Goal: Task Accomplishment & Management: Manage account settings

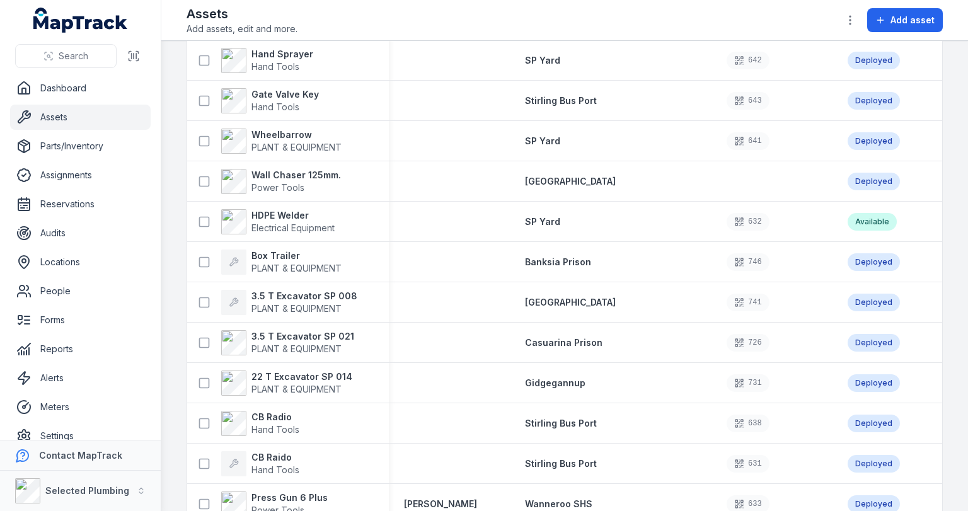
scroll to position [706, 0]
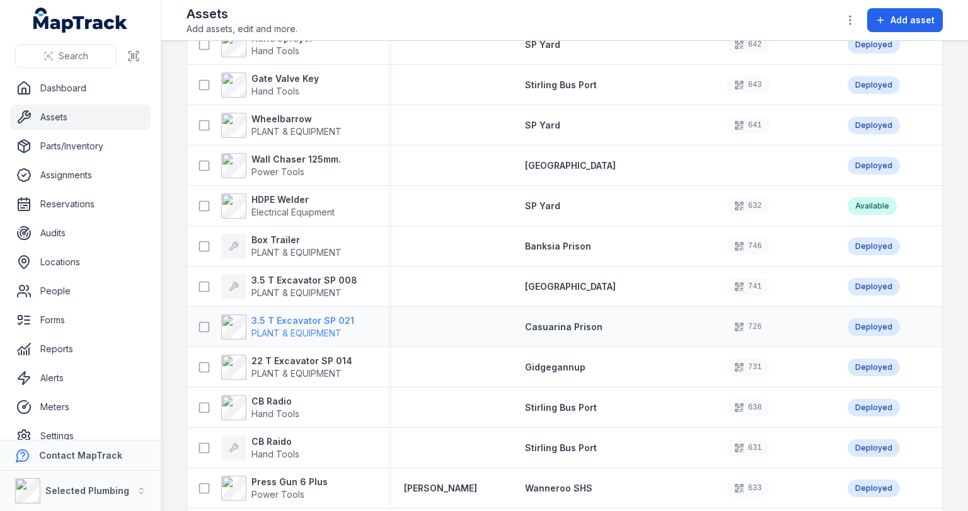
click at [319, 322] on strong "3.5 T Excavator SP 021" at bounding box center [303, 321] width 103 height 13
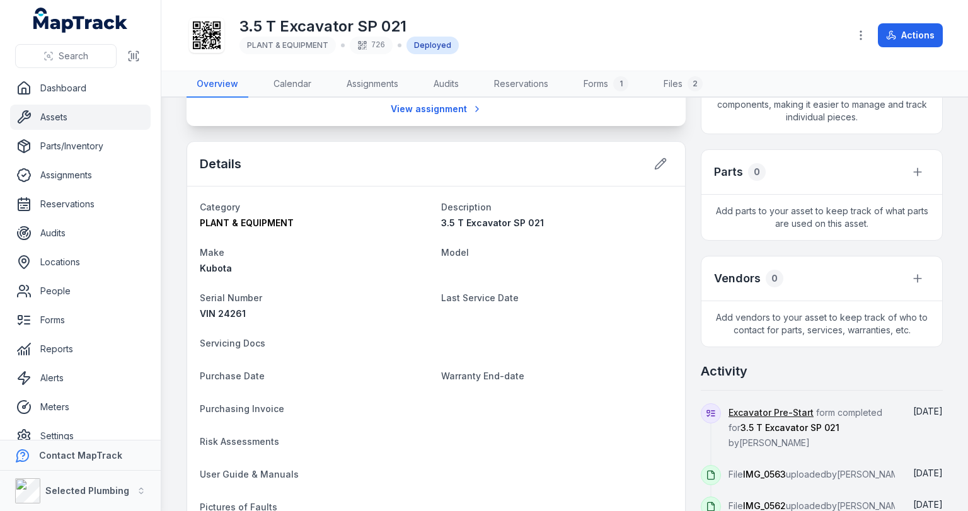
scroll to position [353, 0]
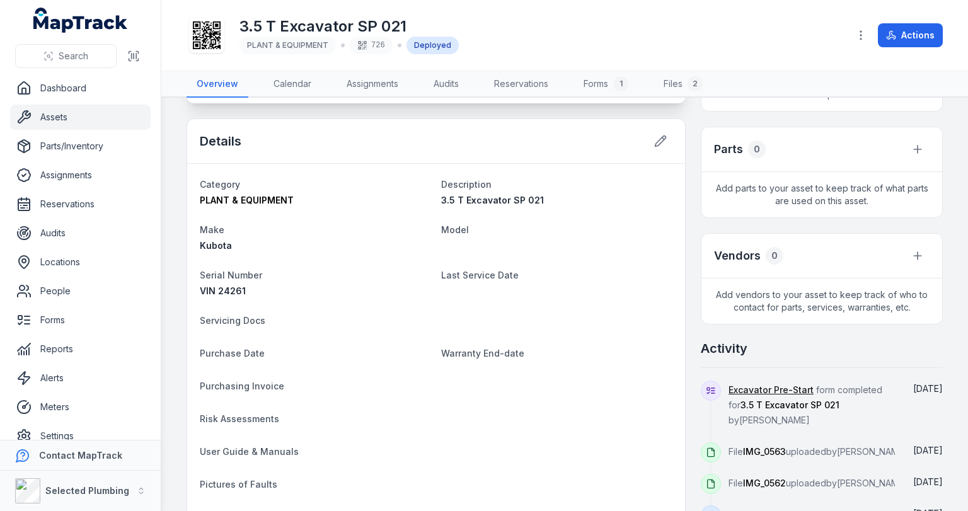
click at [456, 230] on span "Model" at bounding box center [455, 229] width 28 height 11
click at [656, 146] on button at bounding box center [661, 141] width 24 height 24
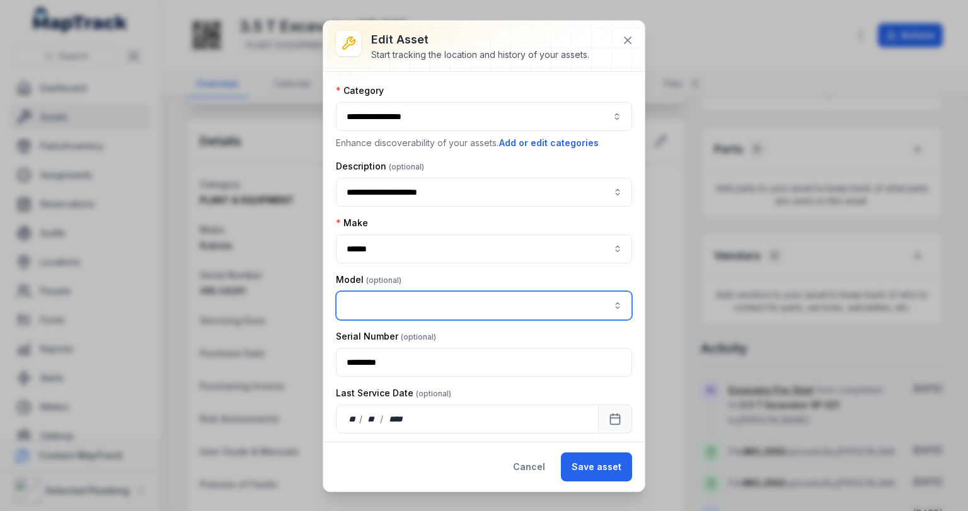
click at [419, 305] on input "asset-edit:cf[68832b05-6ea9-43b4-abb7-d68a6a59beaf]-label" at bounding box center [484, 305] width 296 height 29
click at [422, 339] on span "" U35-4G "" at bounding box center [402, 337] width 44 height 11
type input "******"
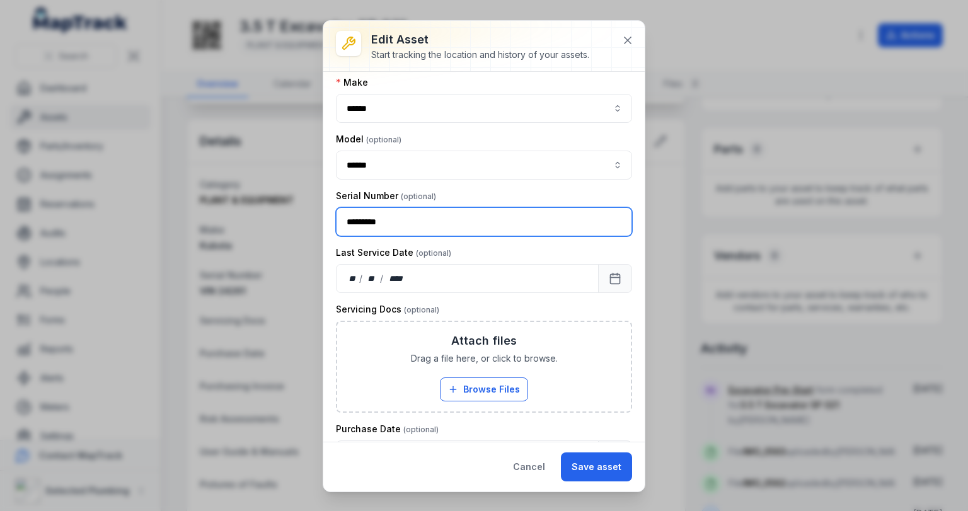
scroll to position [151, 0]
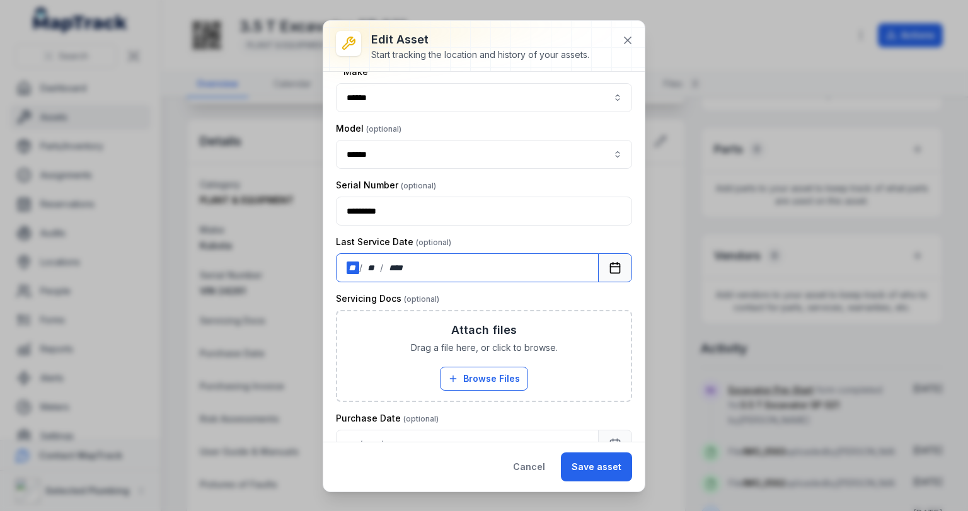
click at [484, 261] on div "** / ** / ****" at bounding box center [467, 267] width 263 height 29
click at [511, 345] on span "Drag a file here, or click to browse." at bounding box center [484, 348] width 147 height 13
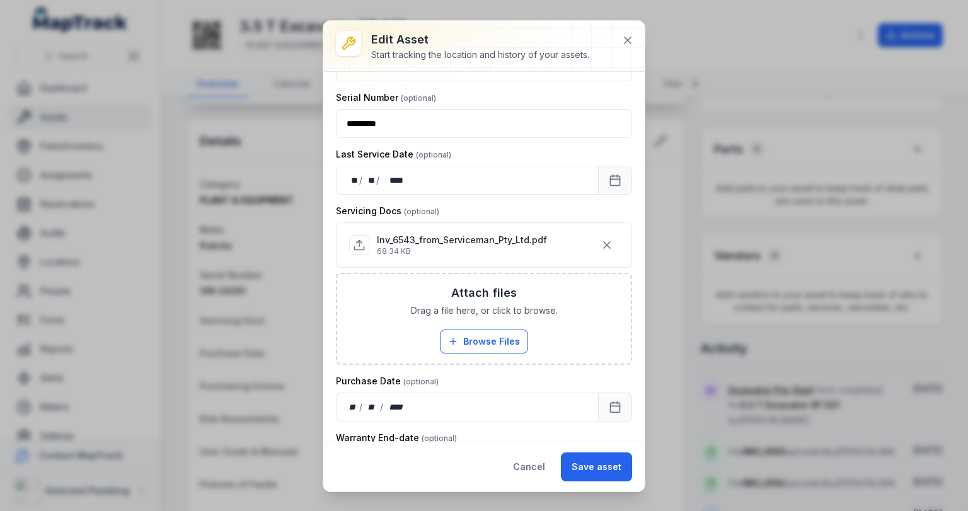
scroll to position [252, 0]
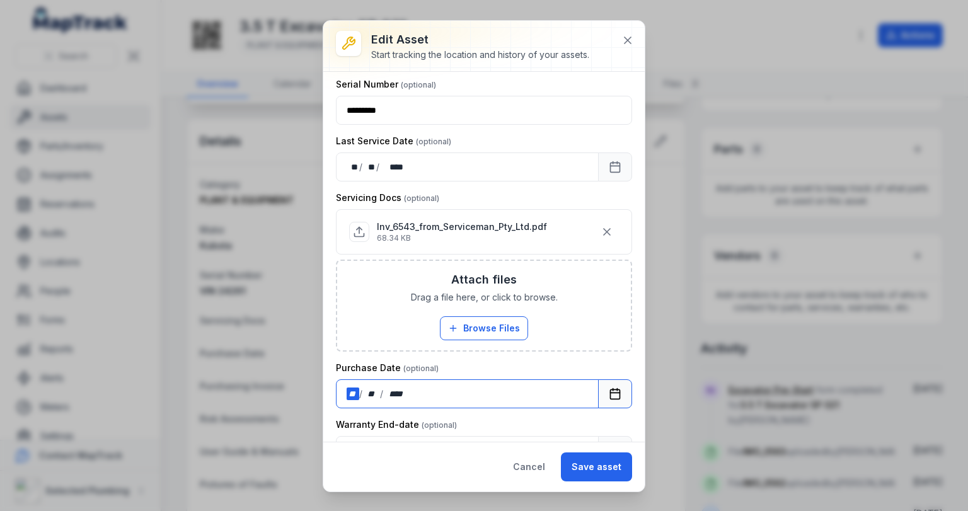
click at [348, 391] on div "**" at bounding box center [353, 394] width 13 height 13
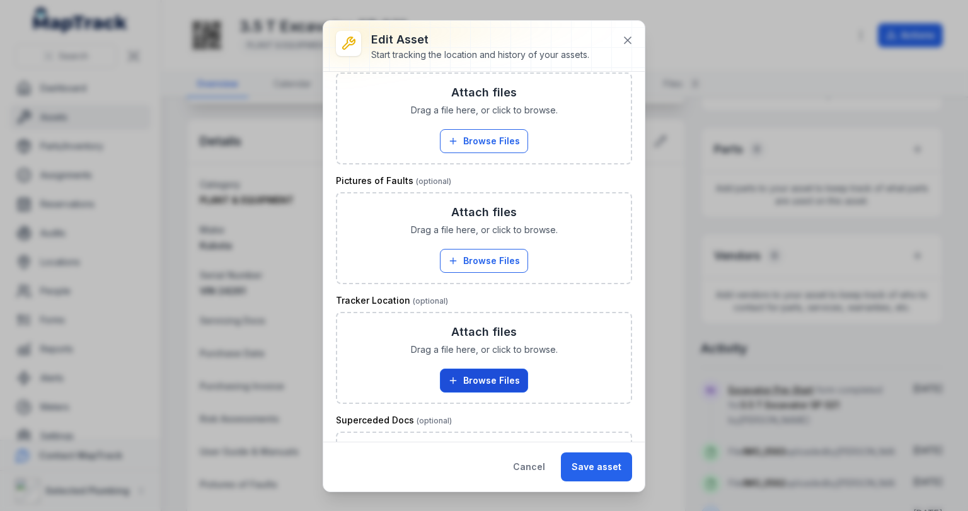
scroll to position [1079, 0]
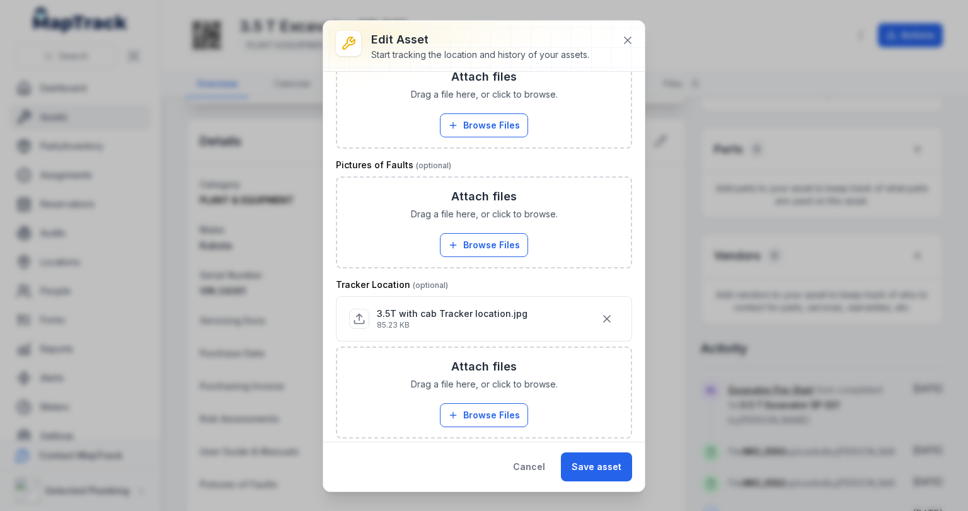
click at [438, 308] on p "3.5T with cab Tracker location.jpg" at bounding box center [452, 314] width 151 height 13
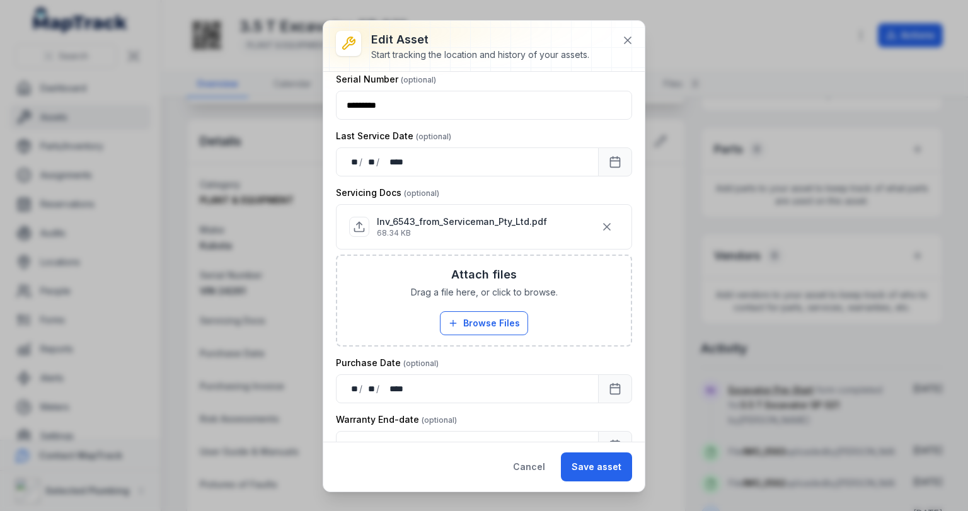
scroll to position [240, 0]
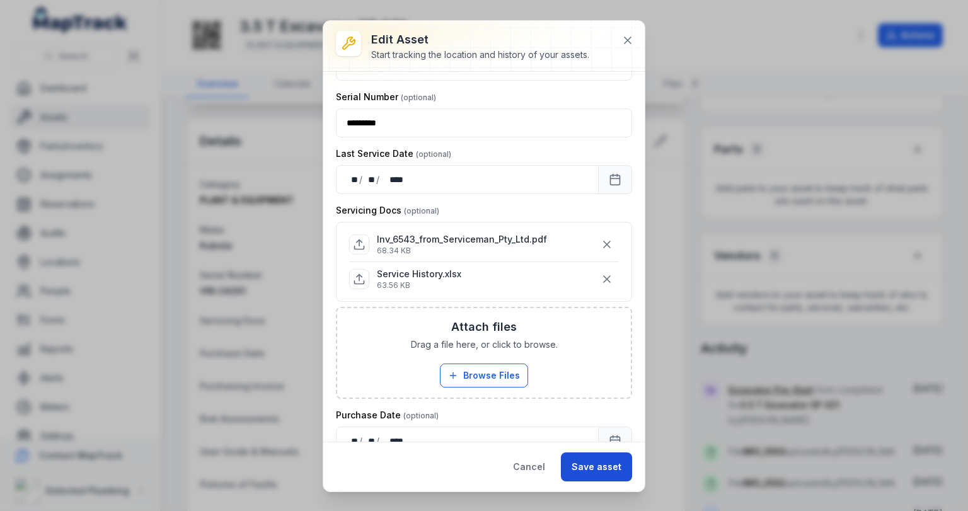
click at [608, 467] on button "Save asset" at bounding box center [596, 467] width 71 height 29
